Goal: Task Accomplishment & Management: Use online tool/utility

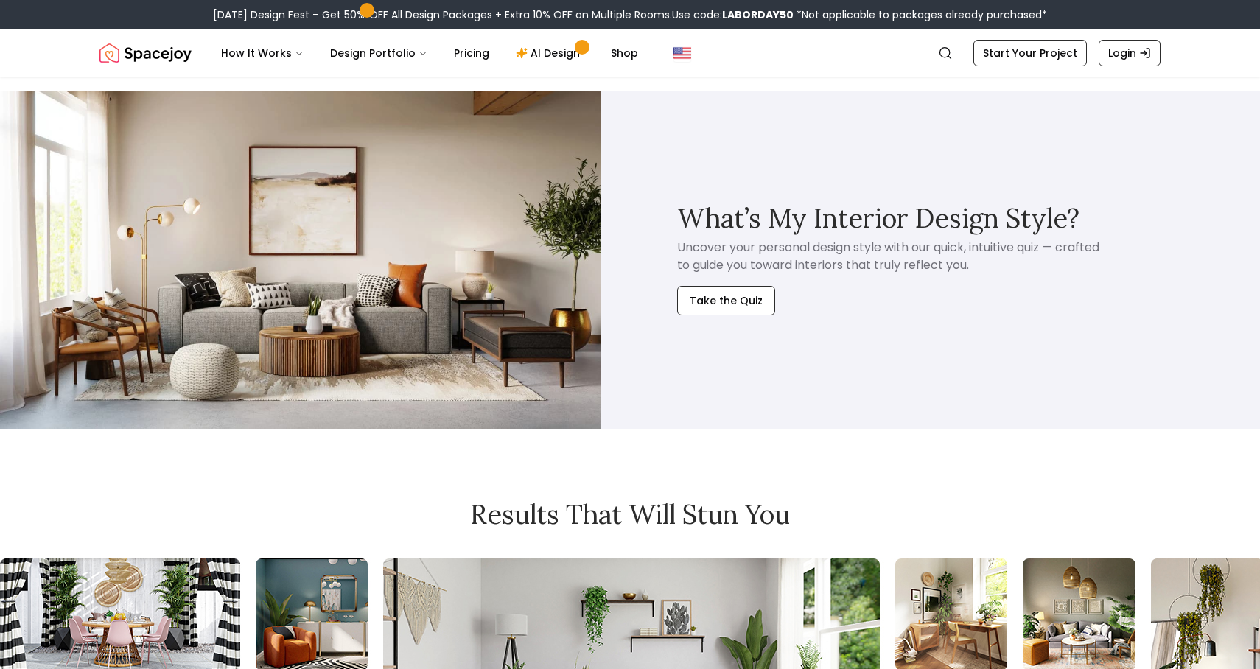
scroll to position [5839, 0]
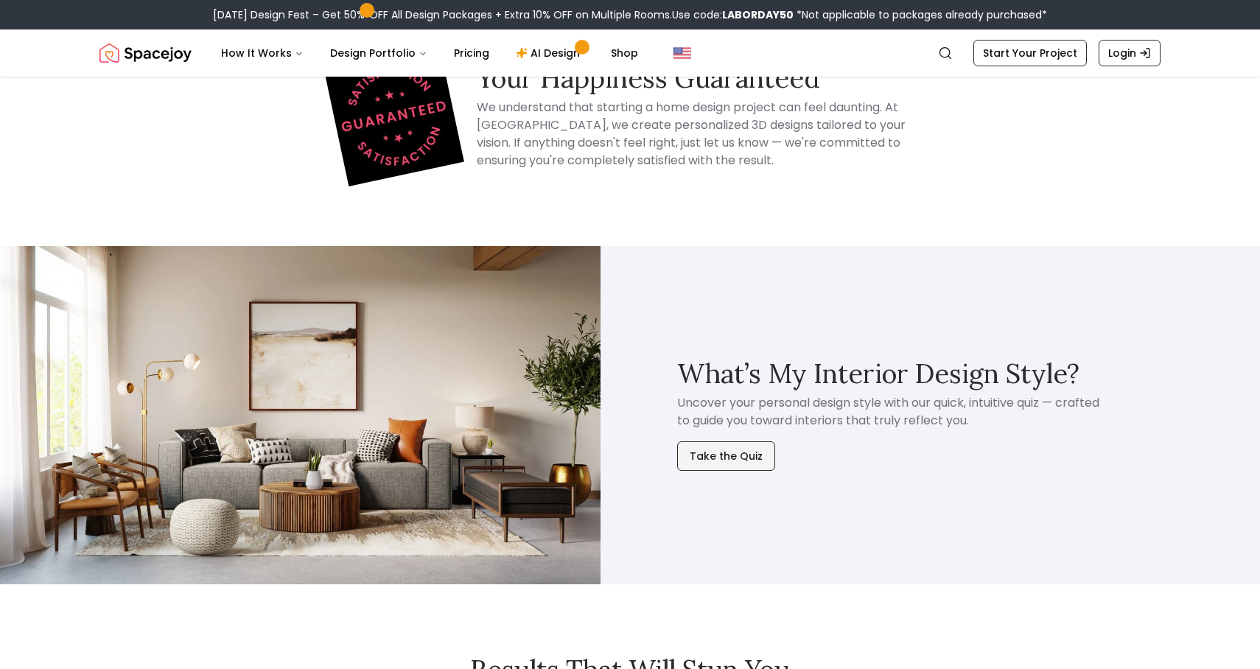
click at [746, 441] on button "Take the Quiz" at bounding box center [726, 455] width 98 height 29
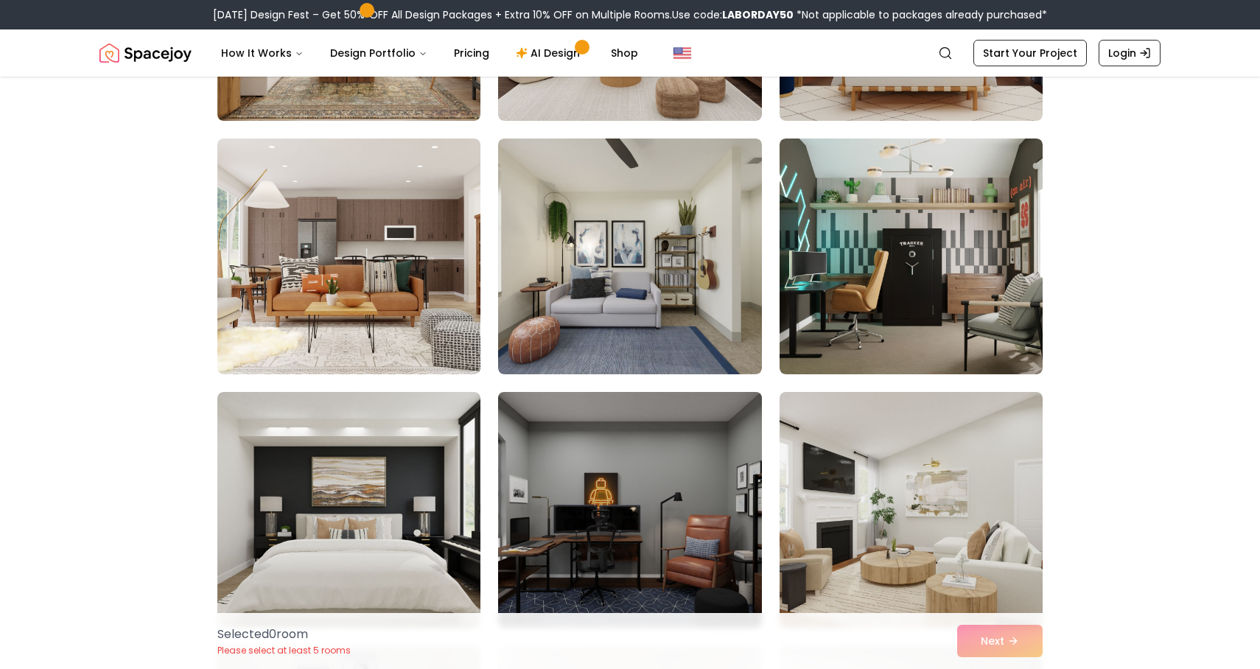
scroll to position [928, 0]
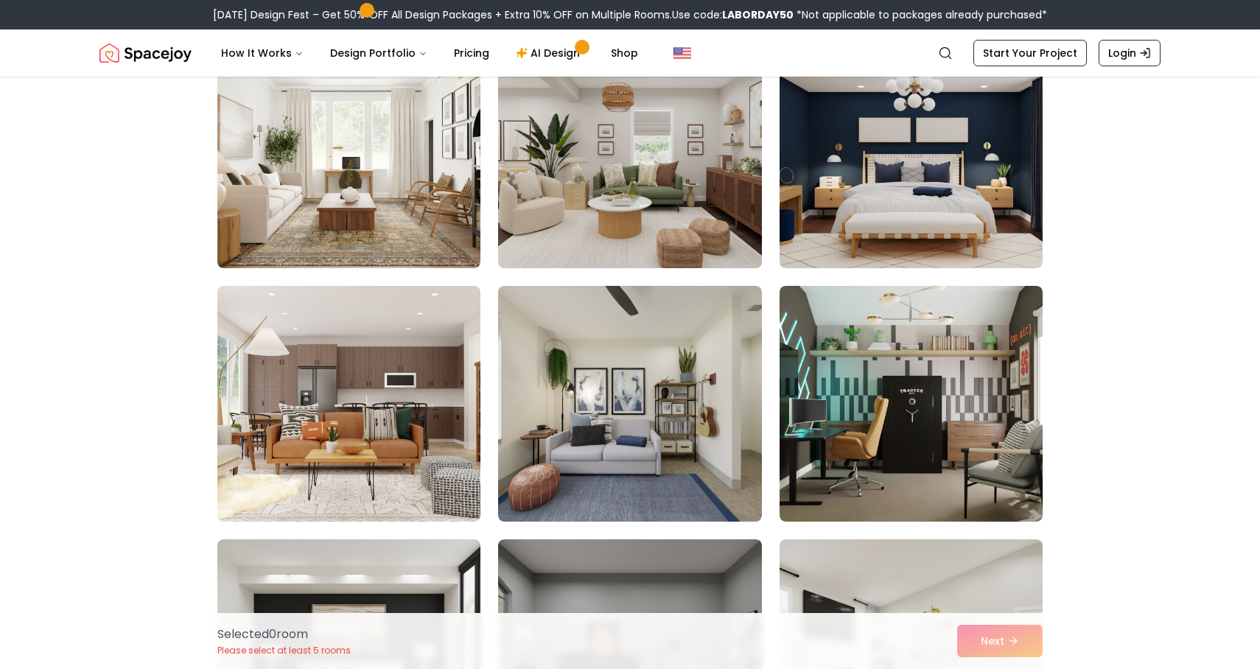
click at [666, 155] on img at bounding box center [629, 151] width 276 height 248
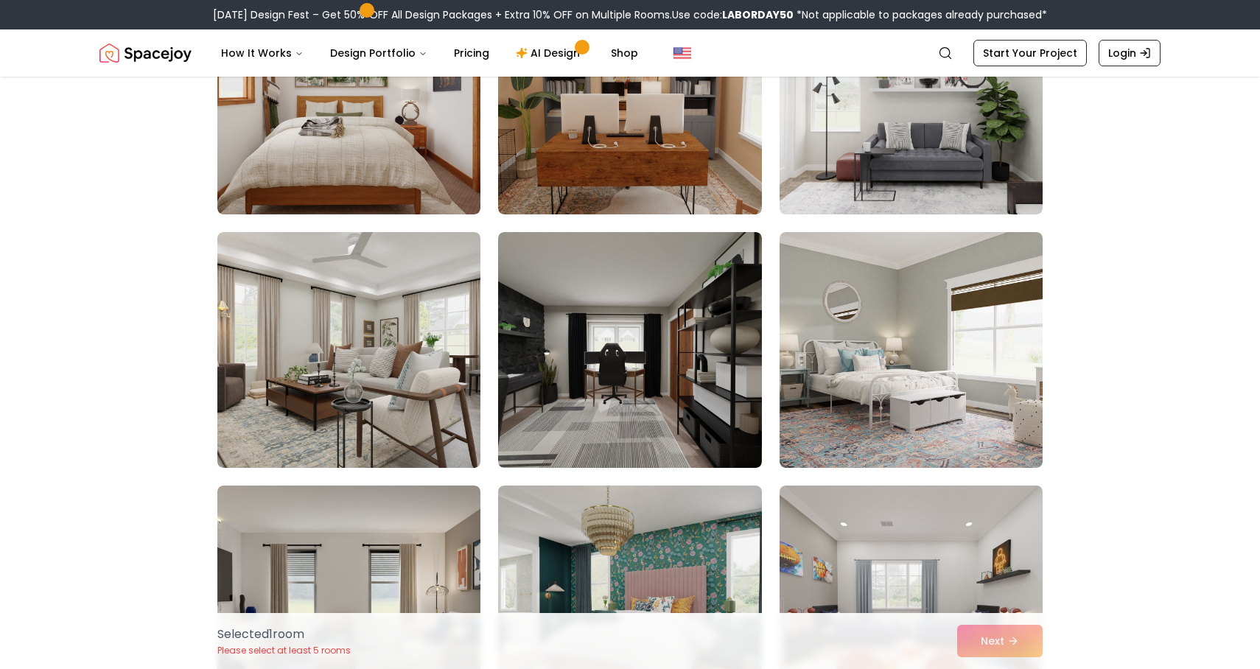
scroll to position [4728, 0]
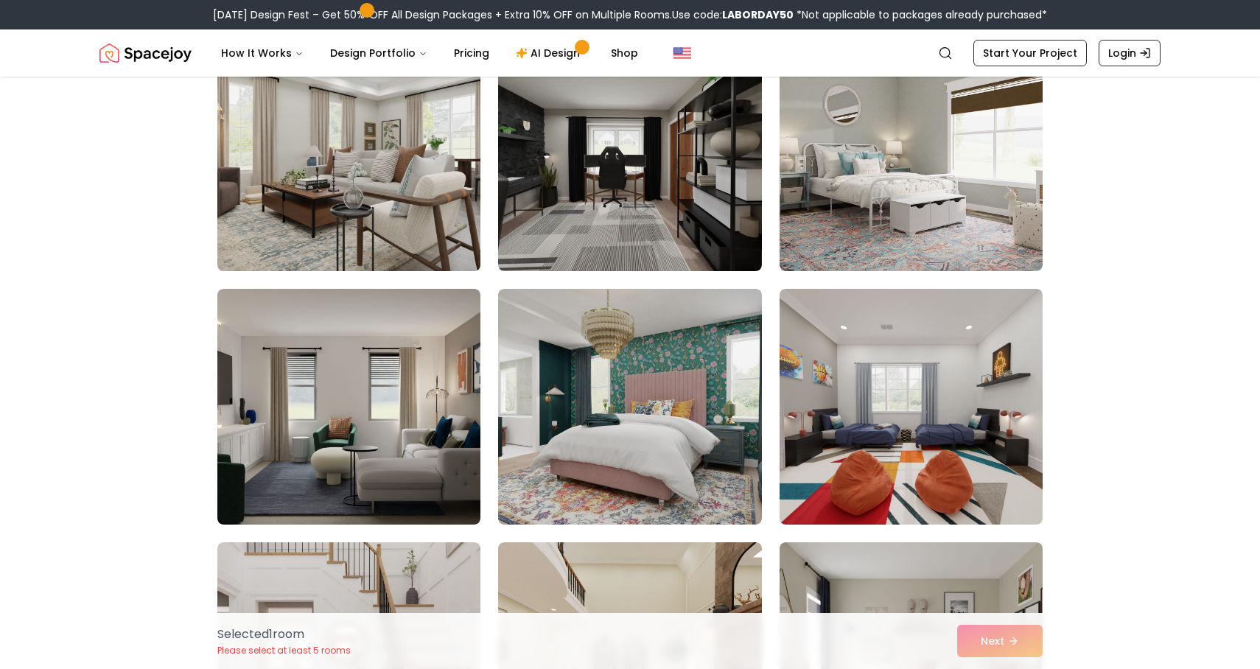
click at [423, 181] on img at bounding box center [349, 153] width 276 height 248
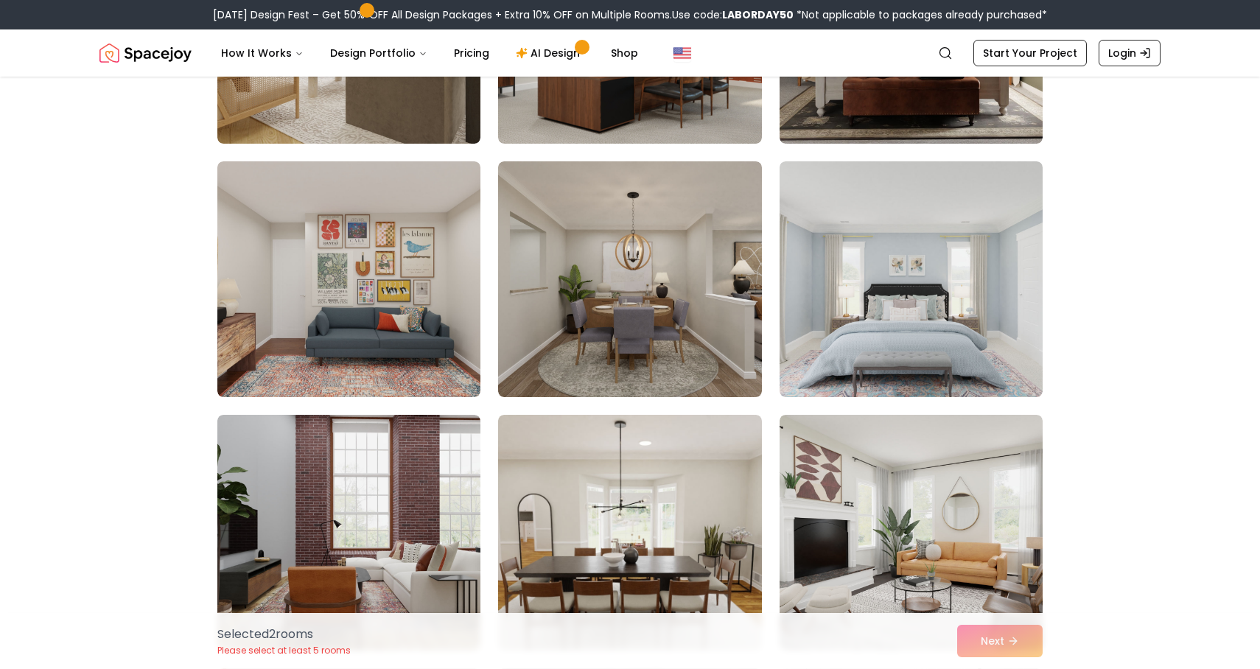
scroll to position [5745, 0]
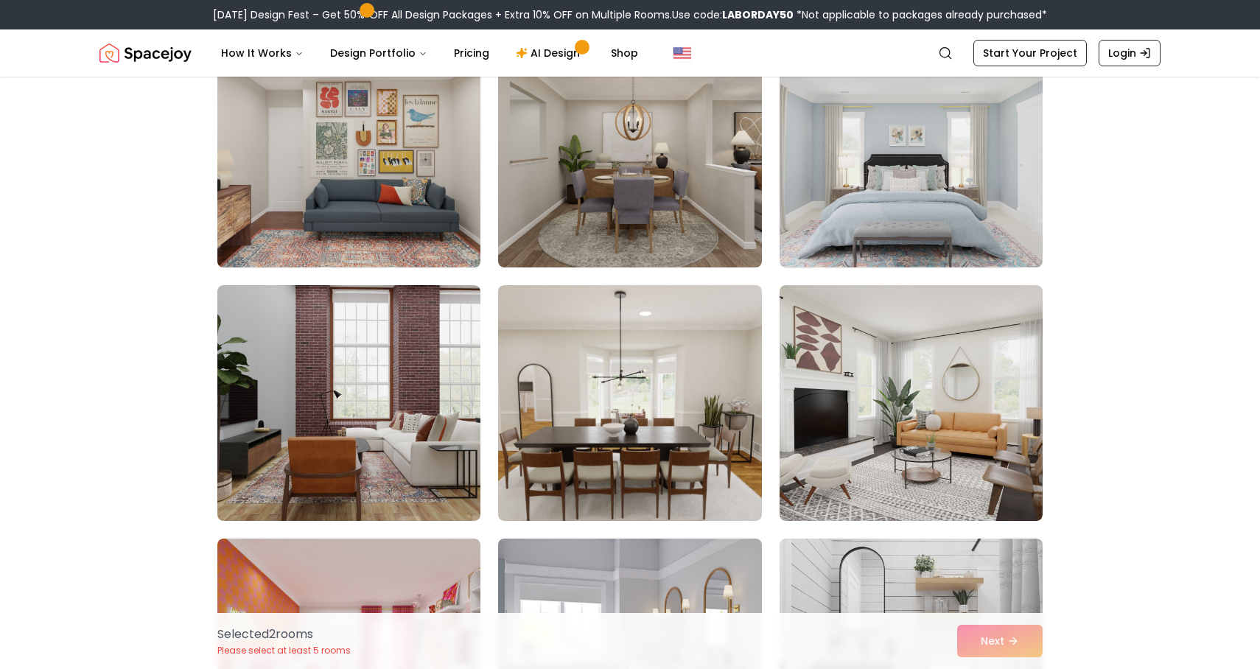
click at [379, 186] on img at bounding box center [349, 150] width 276 height 248
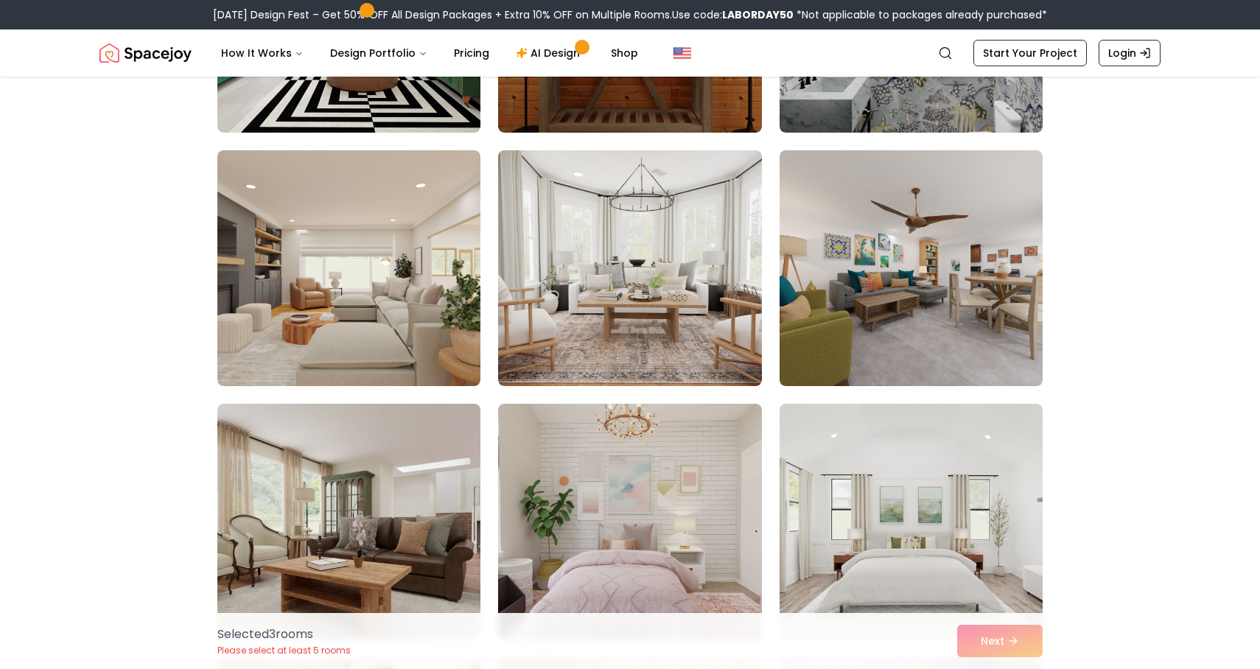
scroll to position [6645, 0]
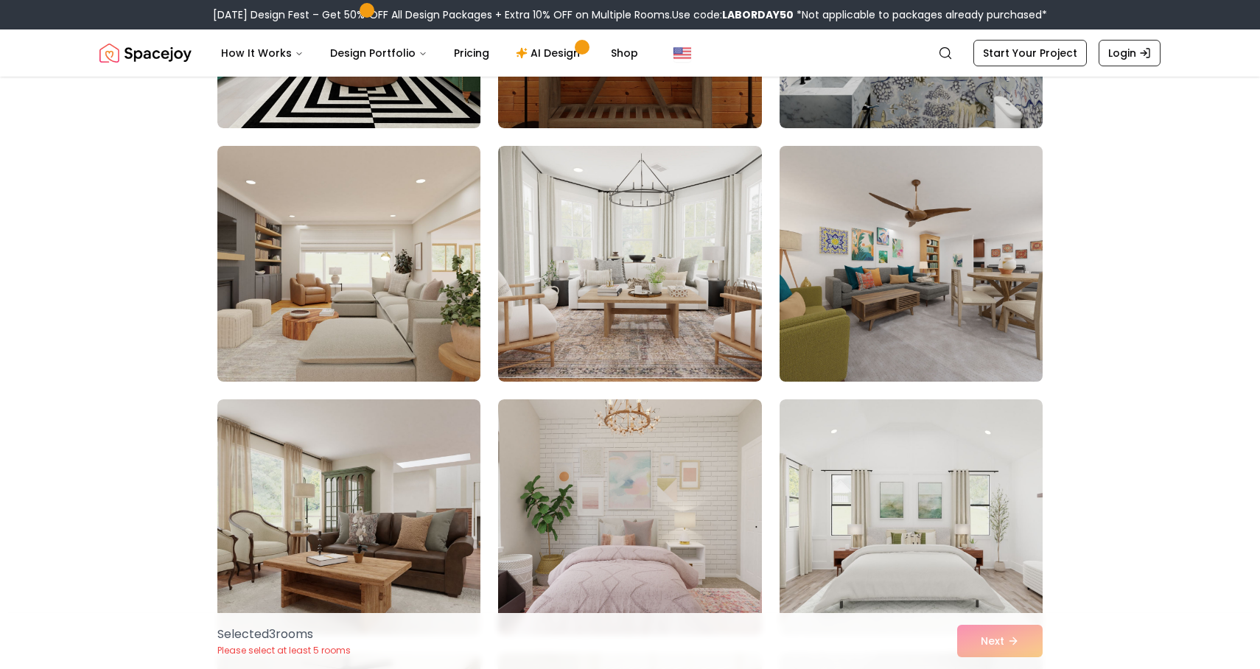
click at [955, 288] on img at bounding box center [911, 264] width 276 height 248
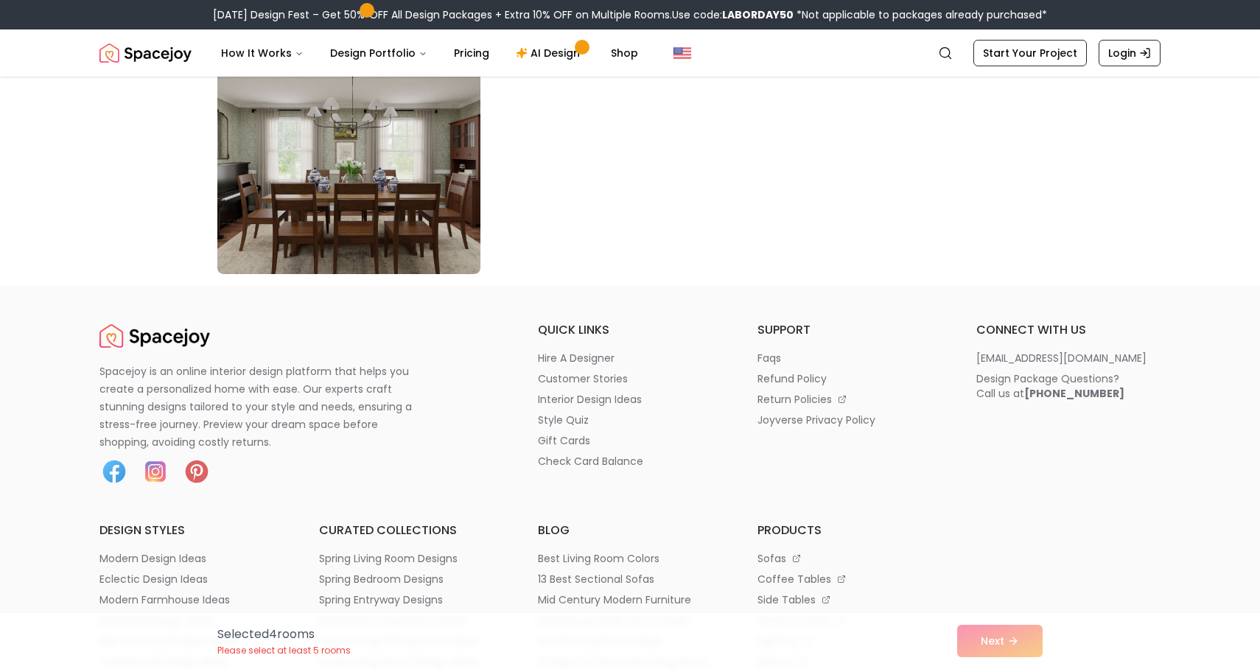
scroll to position [8575, 0]
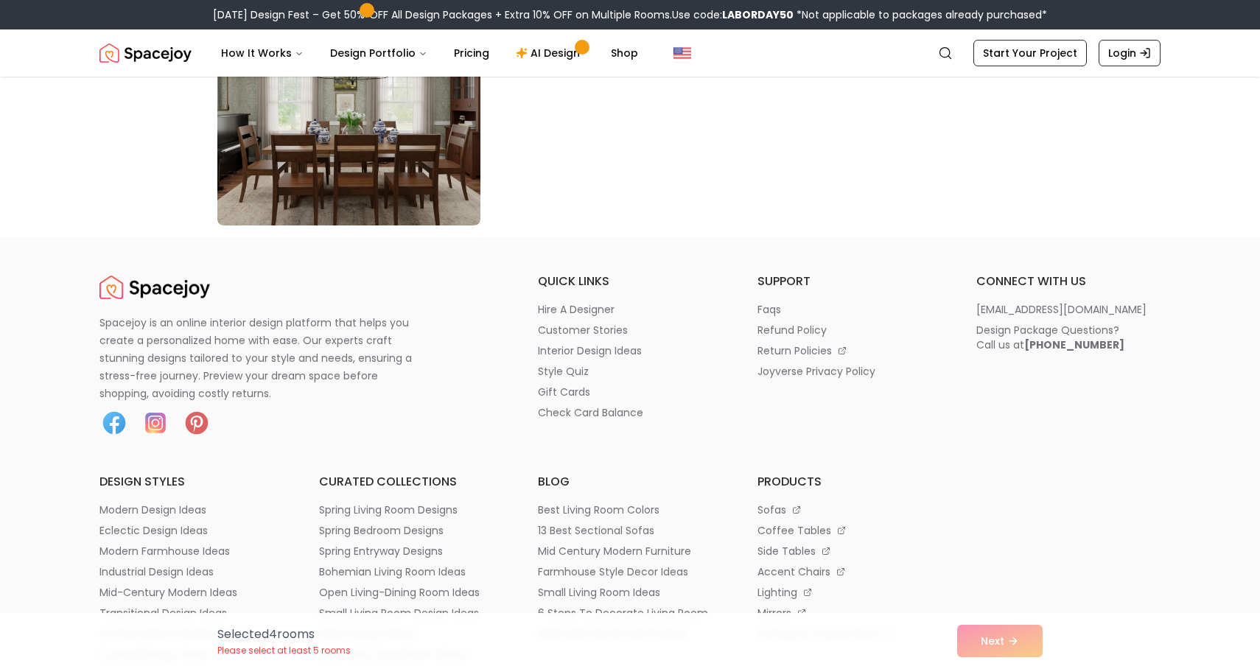
click at [997, 648] on div "Selected 4 room s Please select at least 5 rooms Next" at bounding box center [630, 641] width 849 height 56
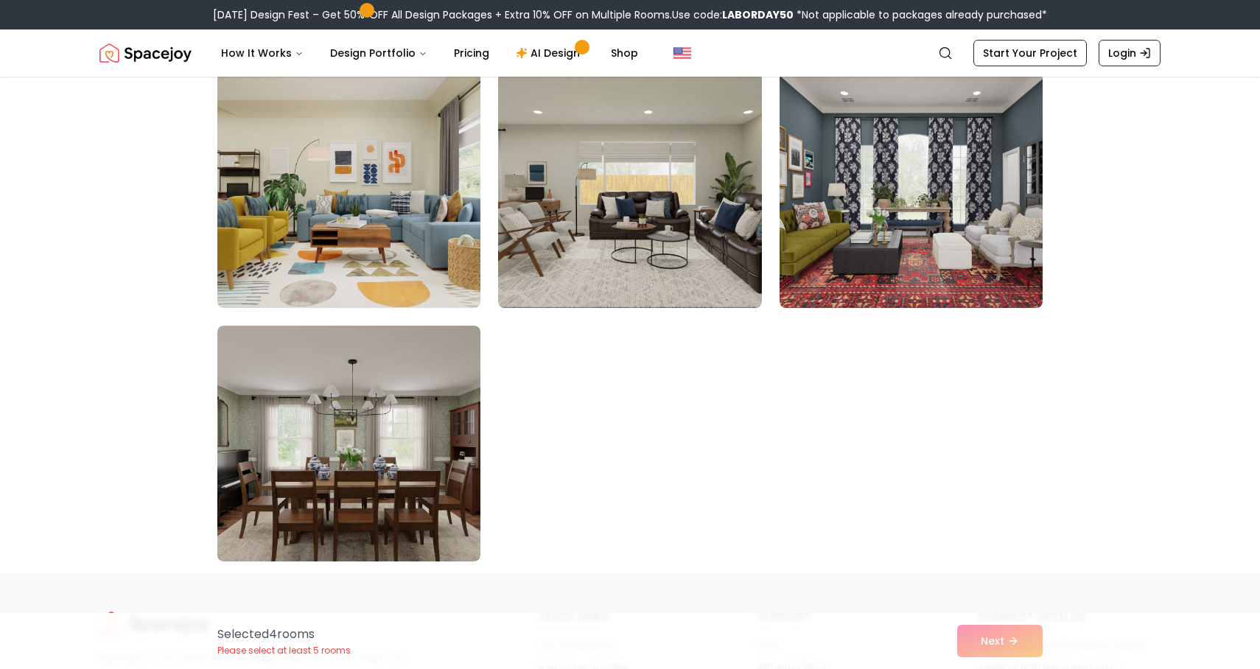
scroll to position [8023, 0]
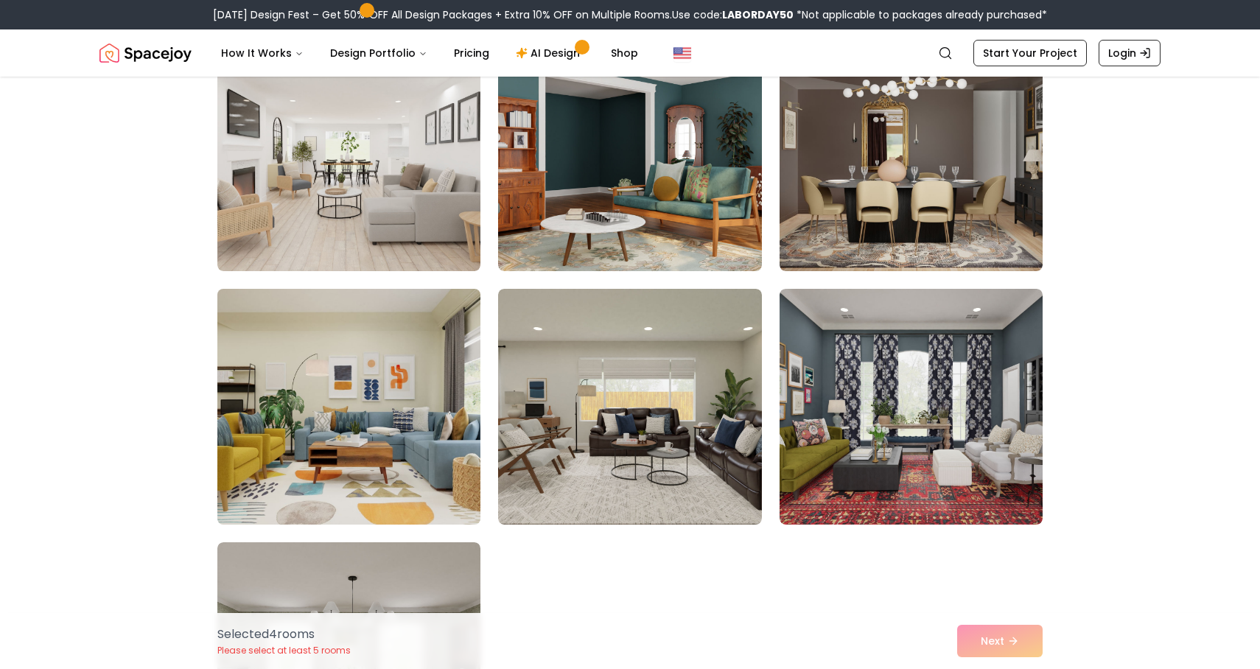
click at [411, 377] on img at bounding box center [349, 407] width 276 height 248
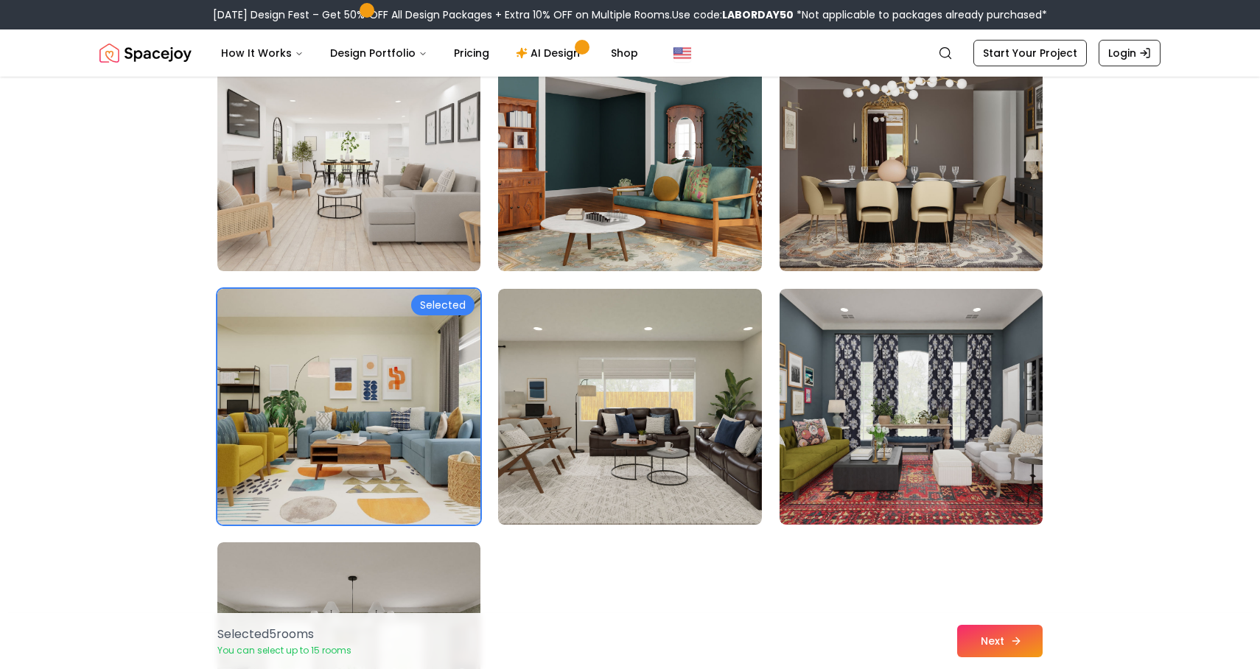
click at [1011, 643] on icon at bounding box center [1016, 641] width 12 height 12
